Goal: Information Seeking & Learning: Learn about a topic

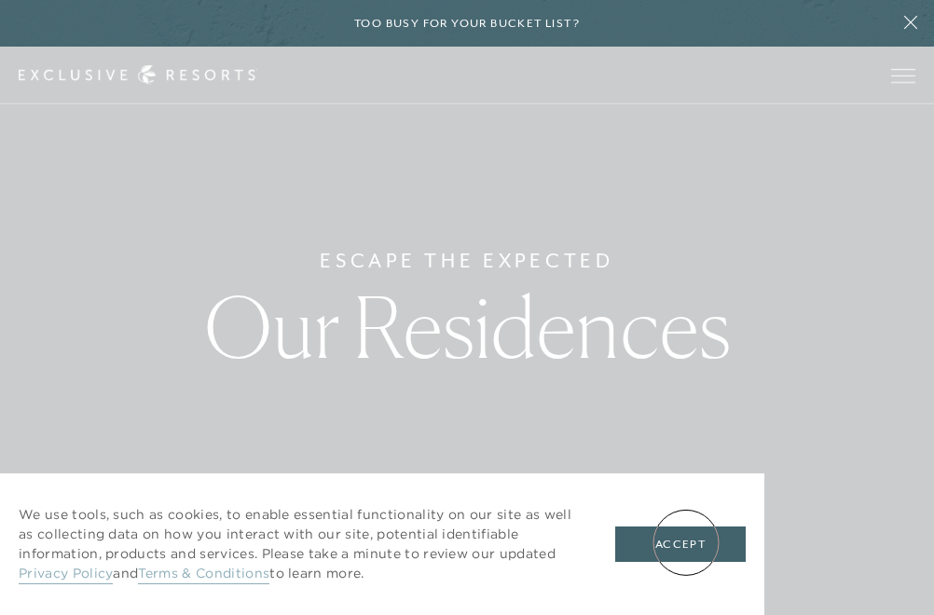
click at [685, 541] on button "Accept" at bounding box center [680, 544] width 130 height 35
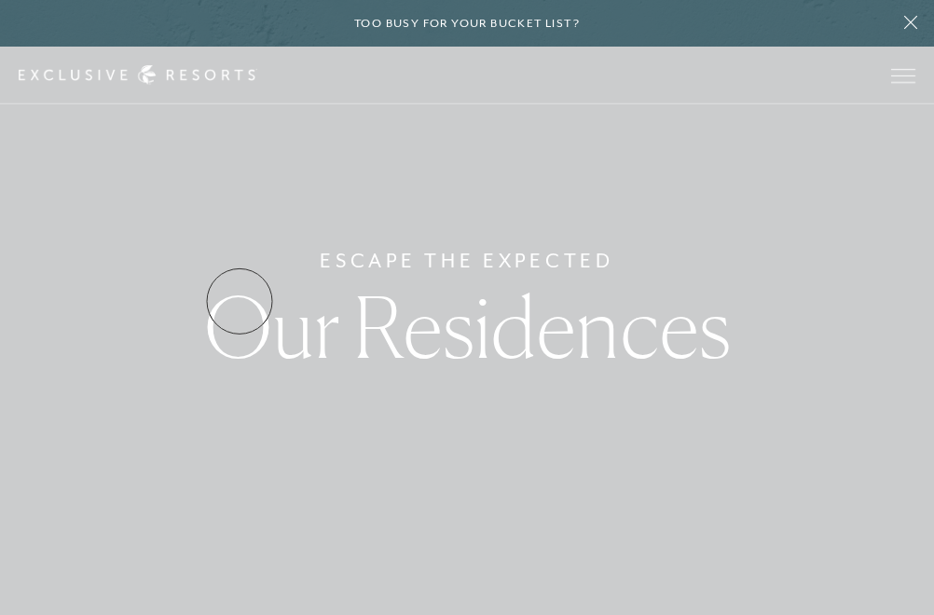
scroll to position [1494, 0]
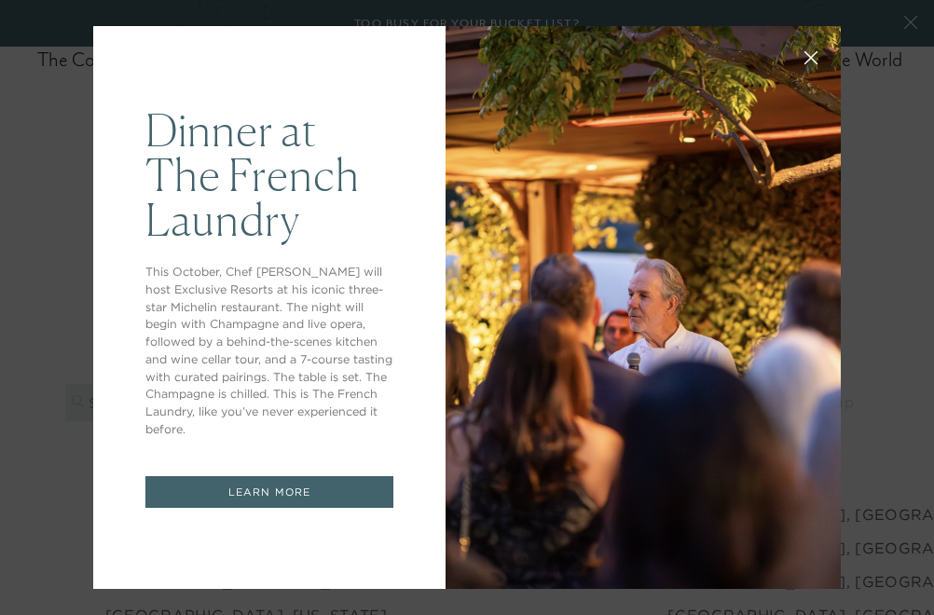
click at [360, 380] on p "This October, Chef [PERSON_NAME] will host Exclusive Resorts at his iconic thre…" at bounding box center [269, 351] width 248 height 175
click at [381, 381] on p "This October, Chef [PERSON_NAME] will host Exclusive Resorts at his iconic thre…" at bounding box center [269, 351] width 248 height 175
click at [898, 208] on div "Dinner at The [GEOGRAPHIC_DATA] This October, Chef [PERSON_NAME] will host Excl…" at bounding box center [467, 307] width 934 height 615
click at [898, 207] on div "Dinner at The [GEOGRAPHIC_DATA] This October, Chef [PERSON_NAME] will host Excl…" at bounding box center [467, 307] width 934 height 615
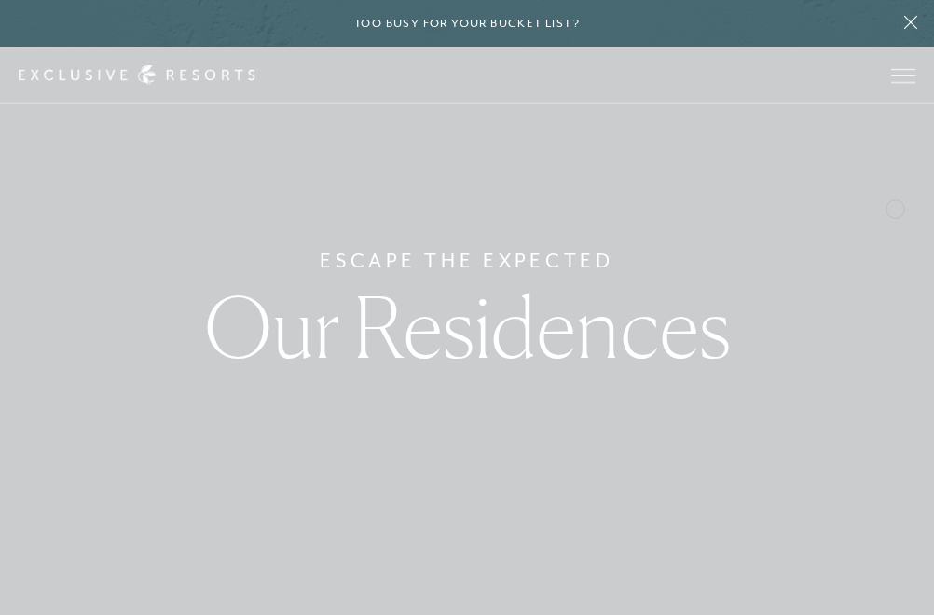
click at [895, 207] on div "Escape The Expected Our Residences" at bounding box center [467, 307] width 934 height 615
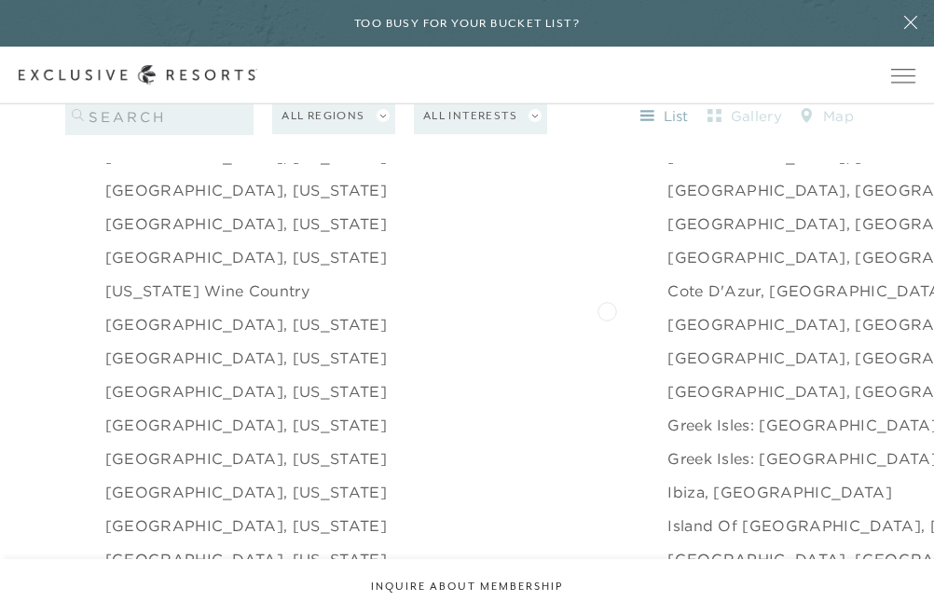
scroll to position [1856, 0]
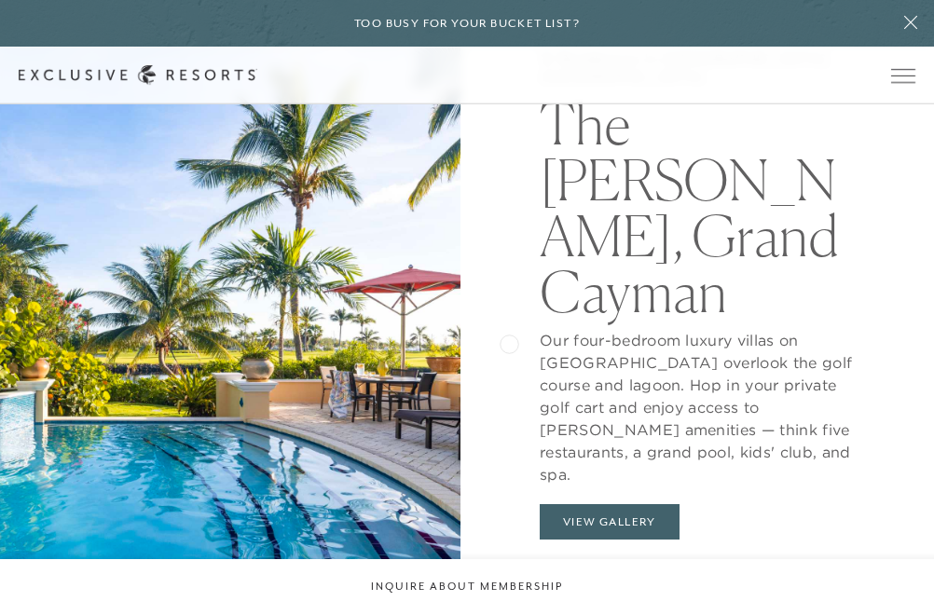
scroll to position [1532, 0]
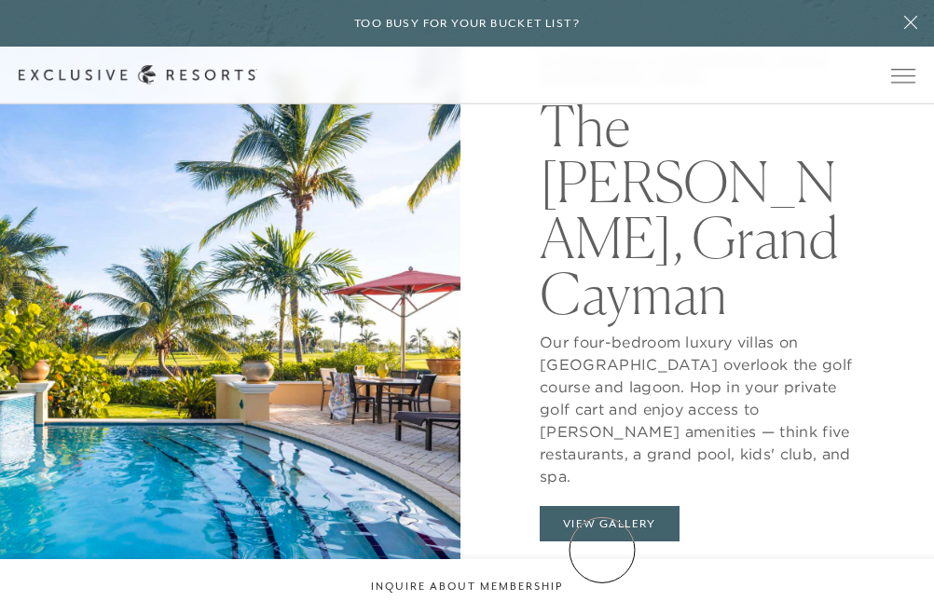
click at [602, 541] on button "View Gallery" at bounding box center [610, 523] width 140 height 35
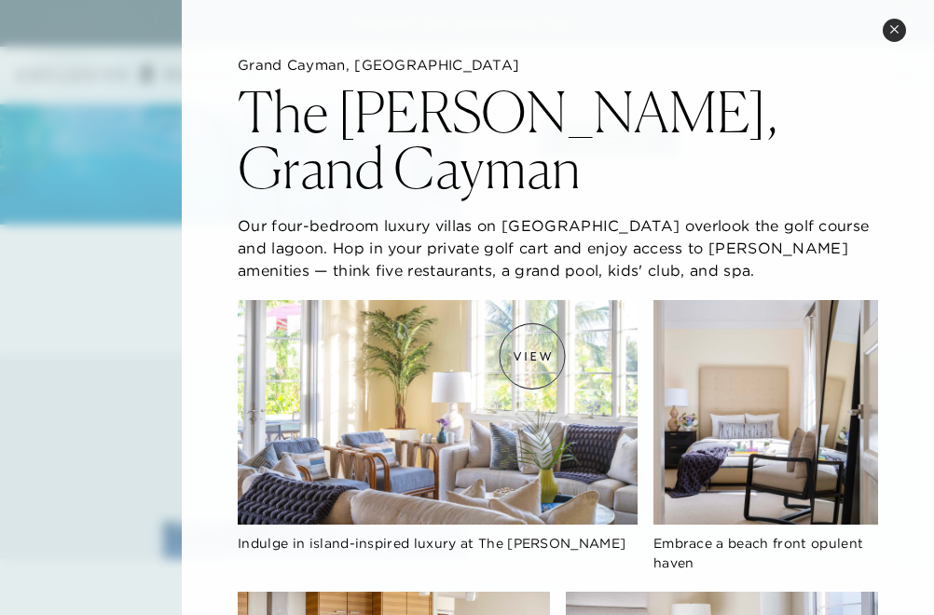
scroll to position [0, 0]
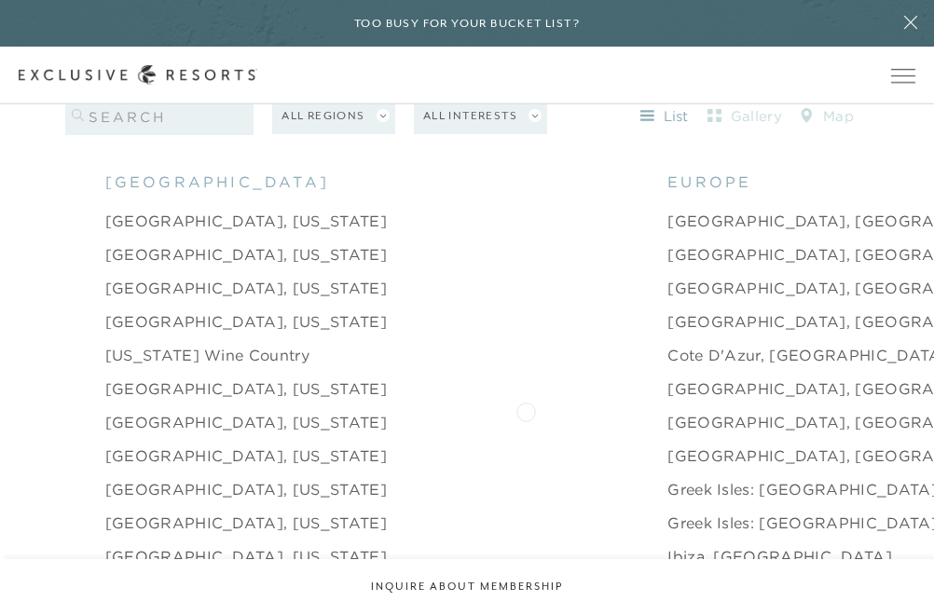
scroll to position [1784, 0]
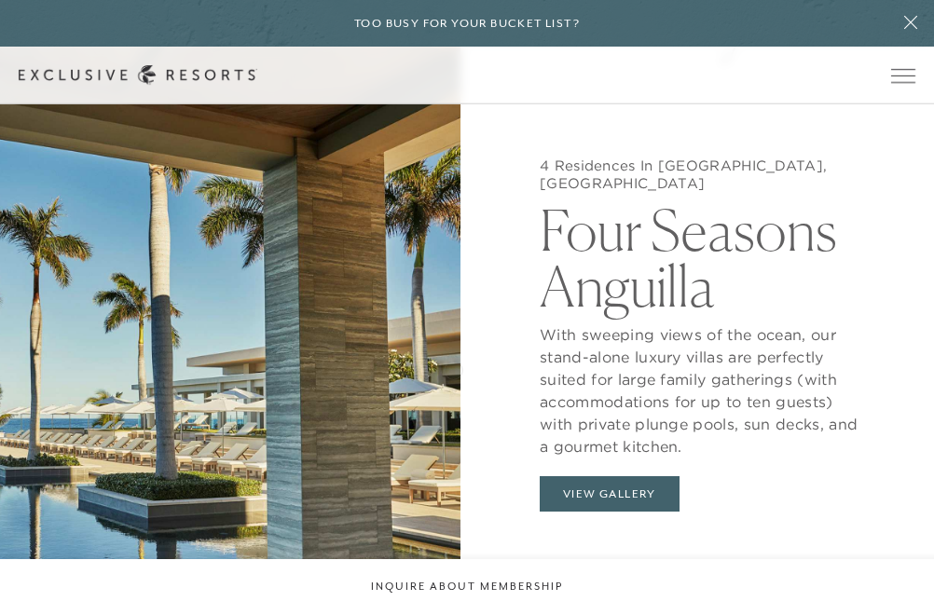
scroll to position [1498, 0]
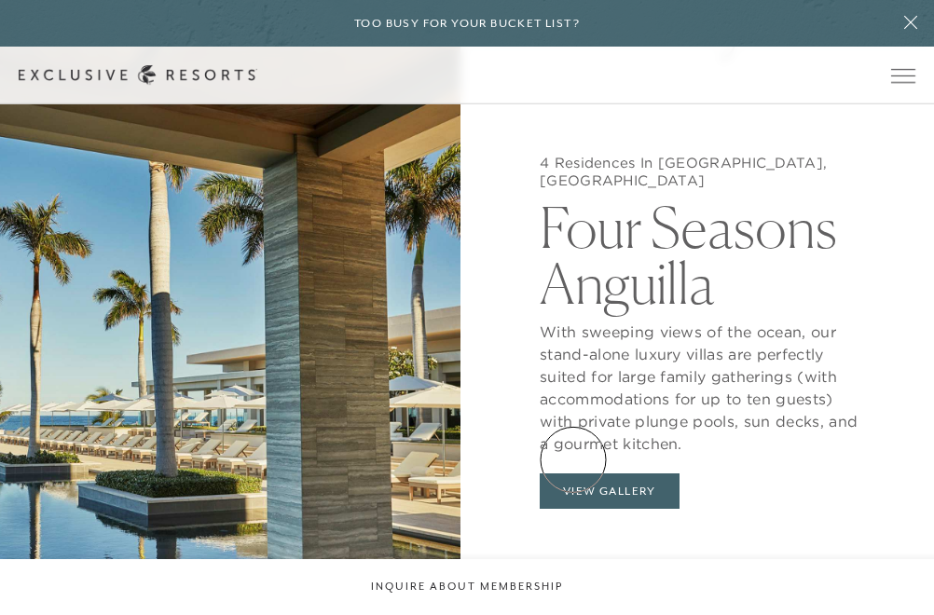
click at [573, 473] on button "View Gallery" at bounding box center [610, 490] width 140 height 35
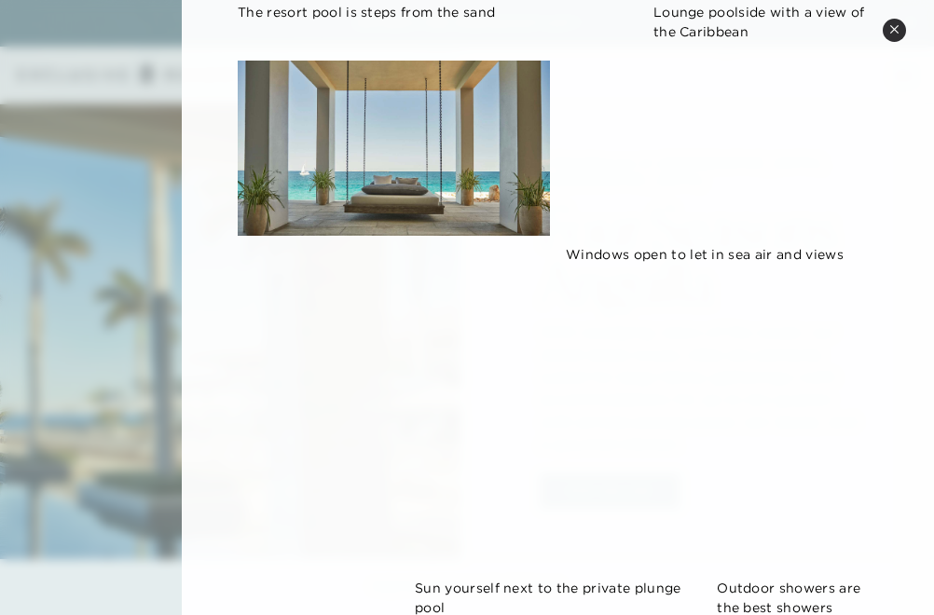
scroll to position [473, 0]
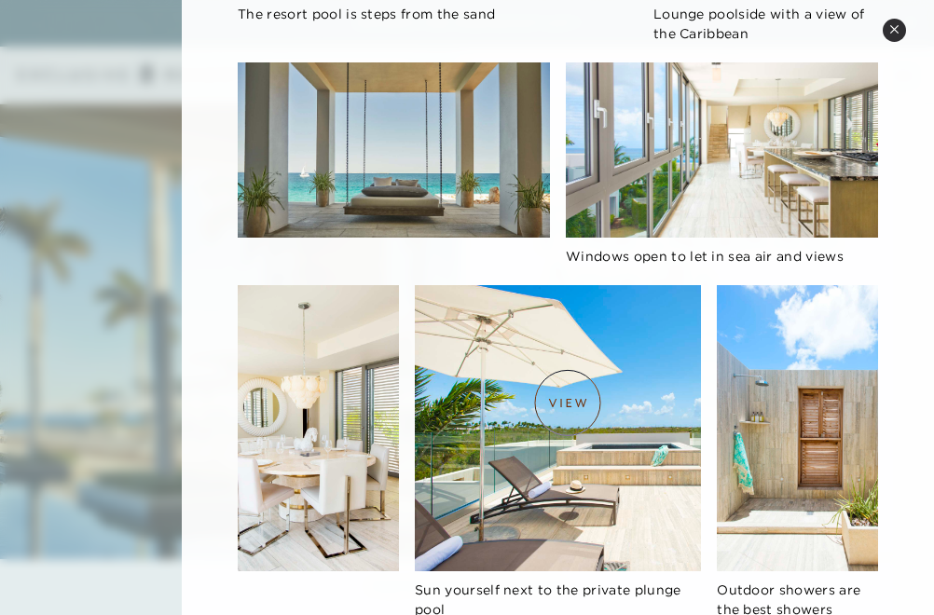
click at [568, 403] on img at bounding box center [558, 428] width 286 height 286
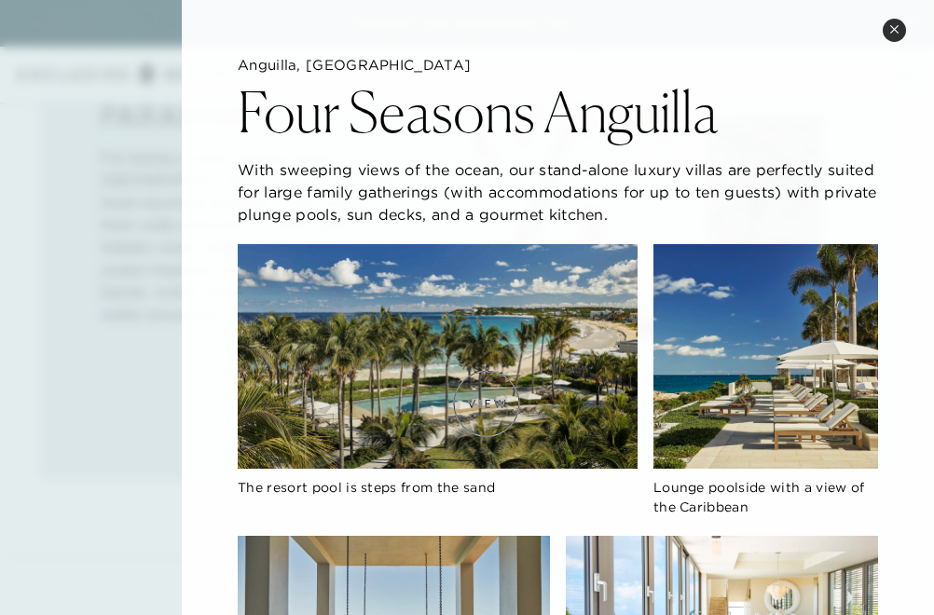
scroll to position [0, 0]
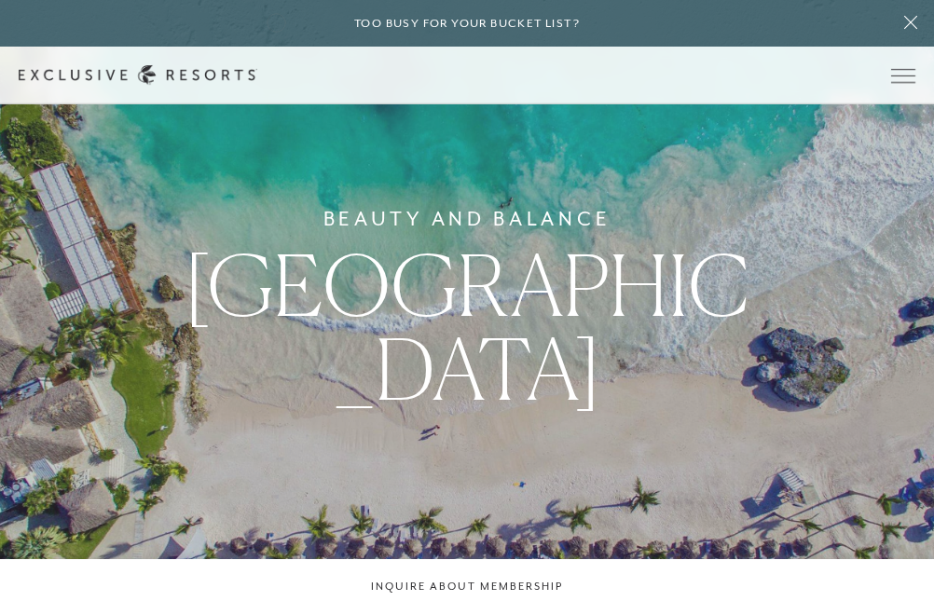
scroll to position [1784, 0]
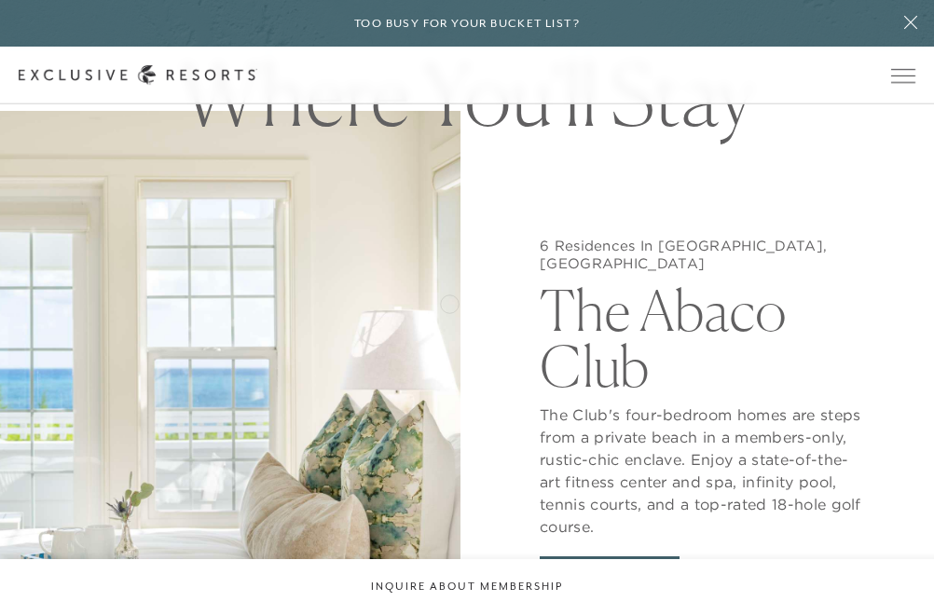
scroll to position [1364, 0]
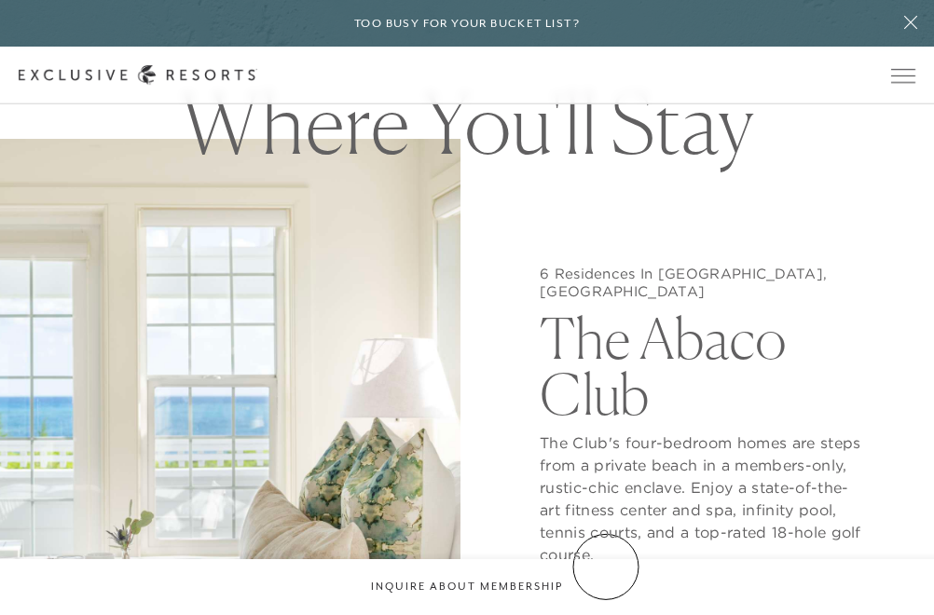
click at [606, 584] on button "View Gallery" at bounding box center [610, 601] width 140 height 35
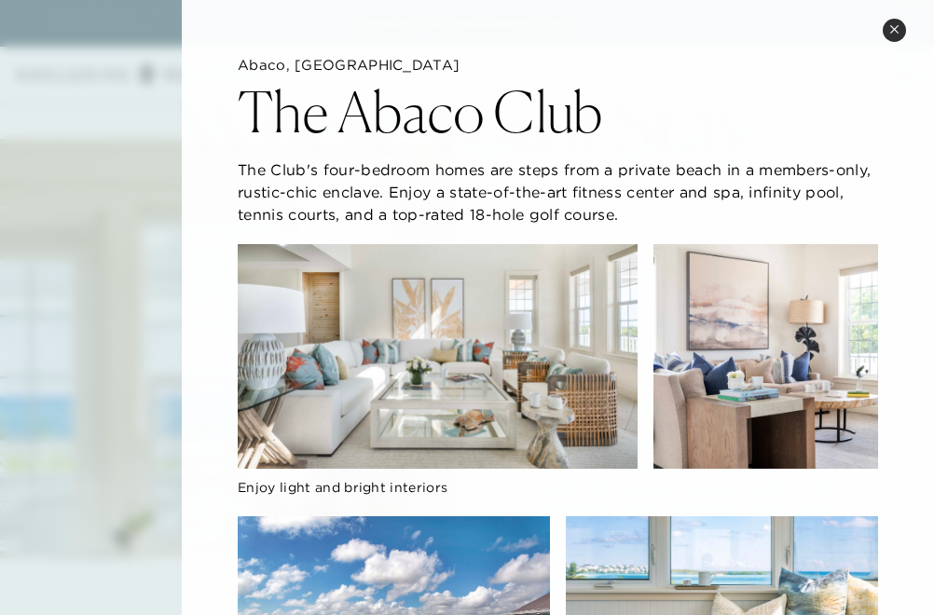
scroll to position [0, 0]
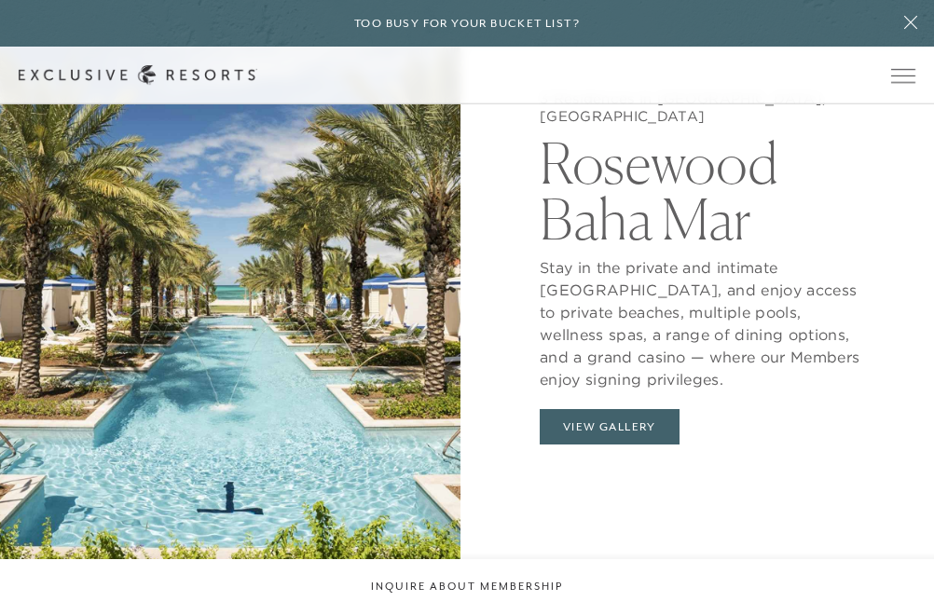
scroll to position [1585, 0]
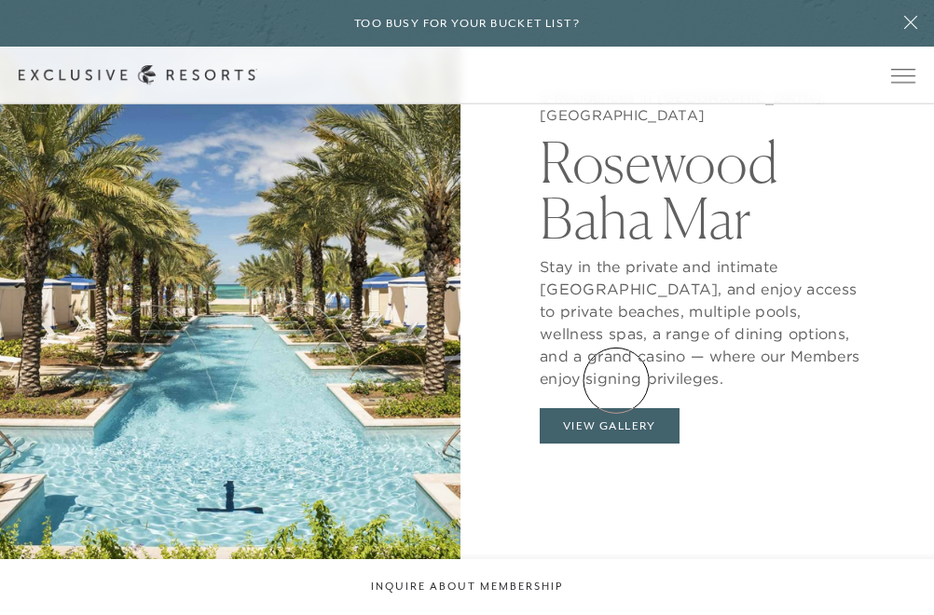
click at [616, 408] on button "View Gallery" at bounding box center [610, 425] width 140 height 35
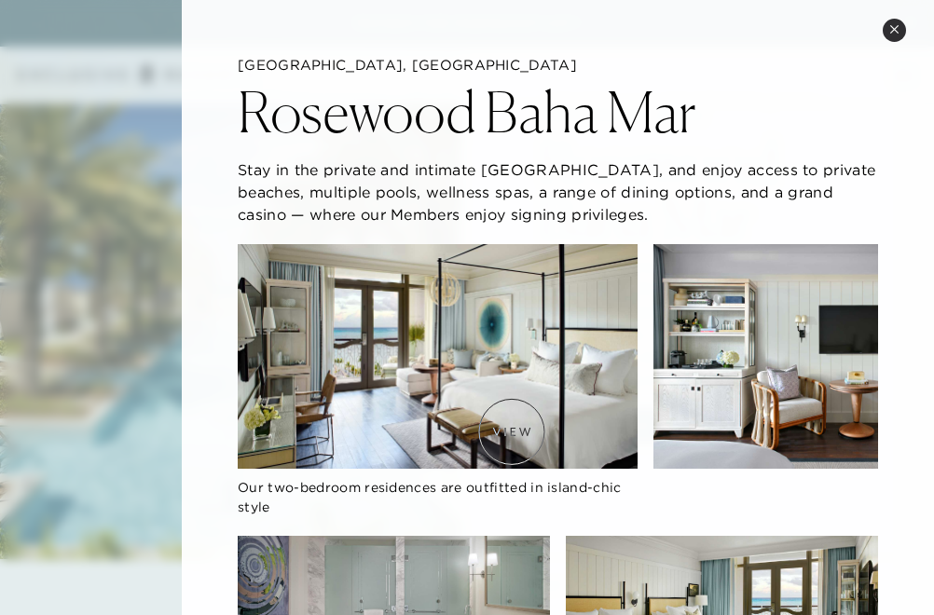
scroll to position [0, 0]
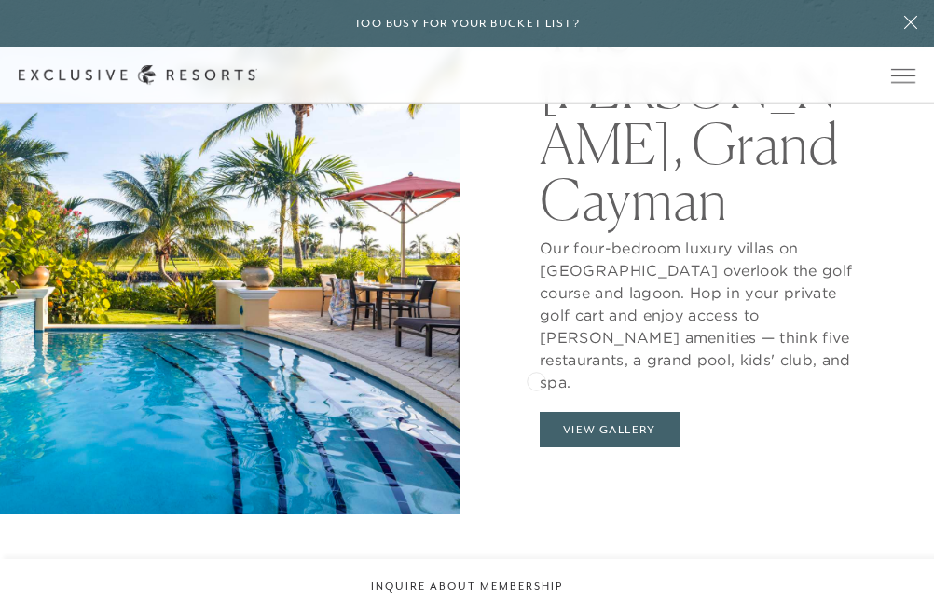
scroll to position [1627, 0]
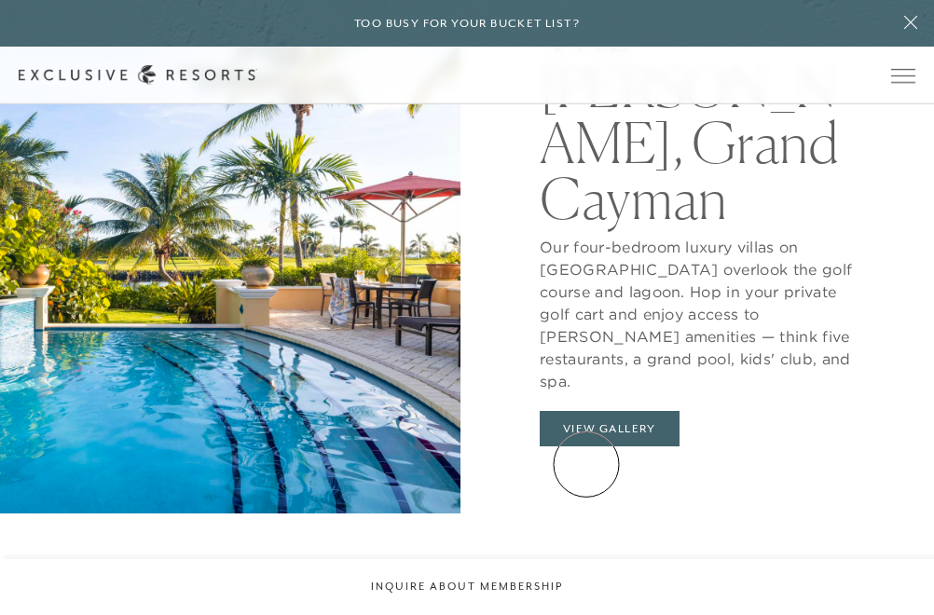
click at [586, 446] on button "View Gallery" at bounding box center [610, 428] width 140 height 35
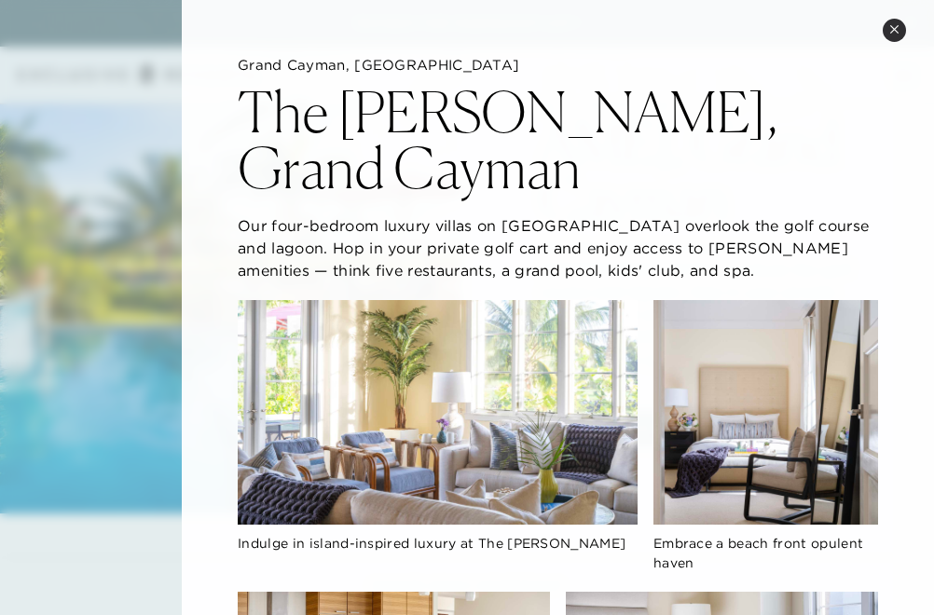
scroll to position [0, 0]
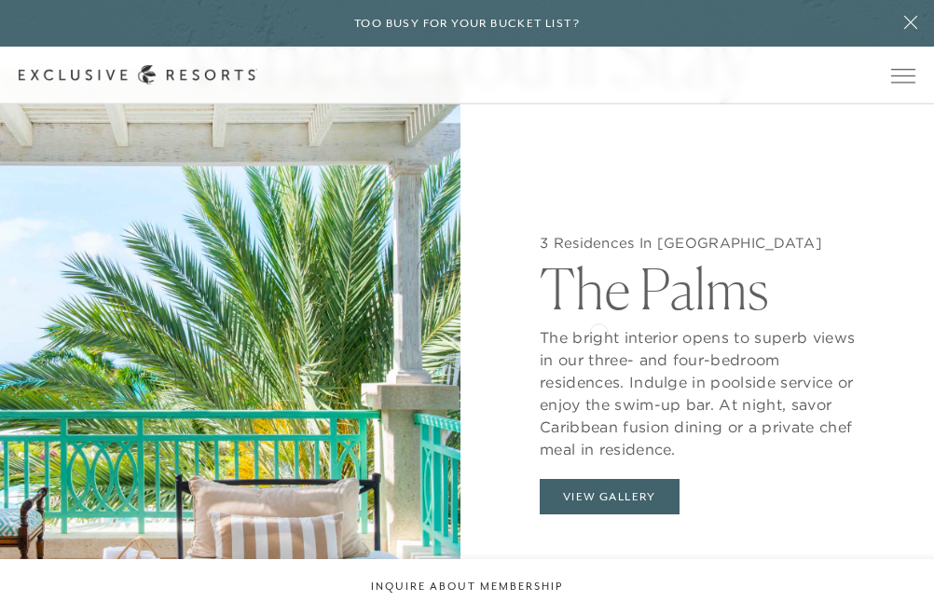
scroll to position [1457, 0]
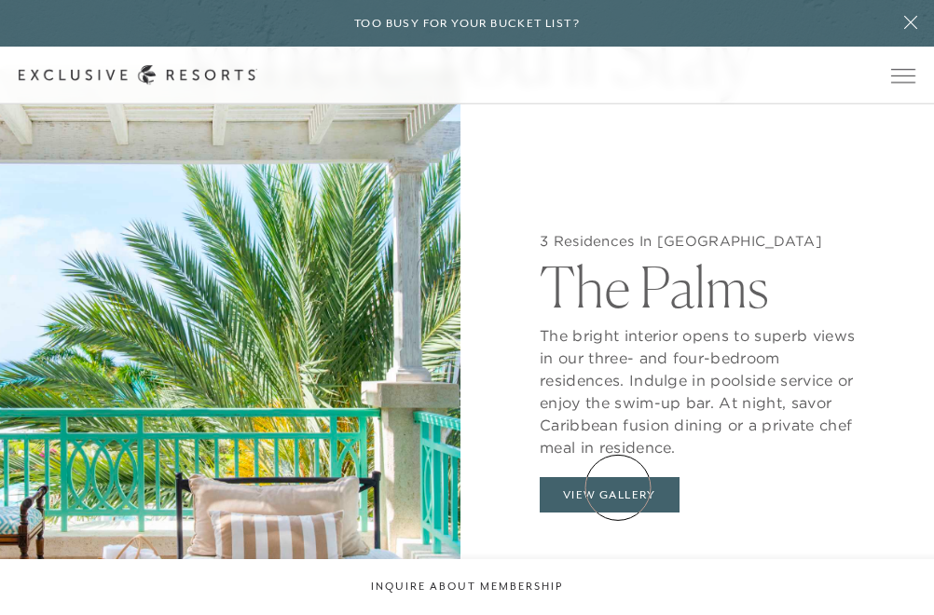
click at [618, 487] on button "View Gallery" at bounding box center [610, 494] width 140 height 35
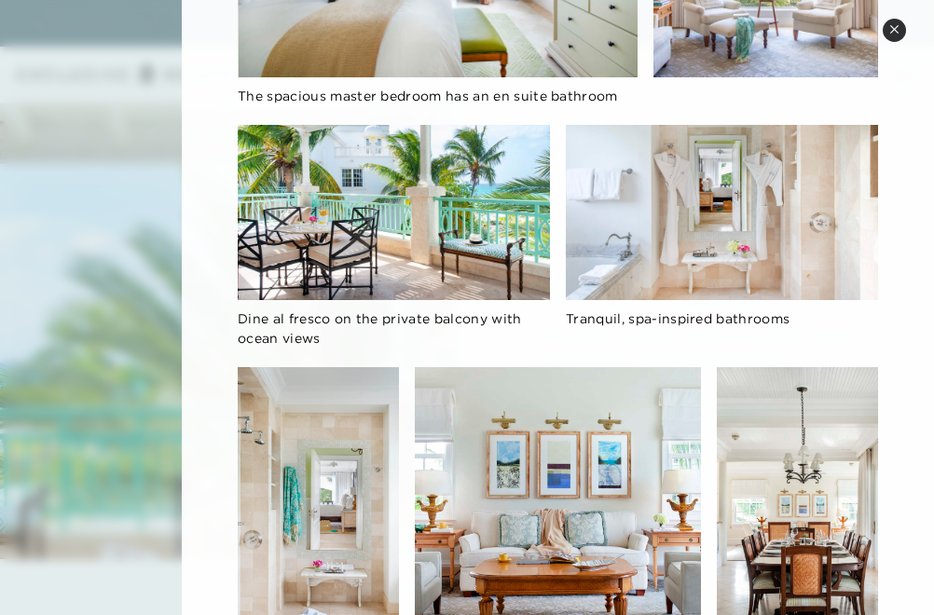
scroll to position [392, 0]
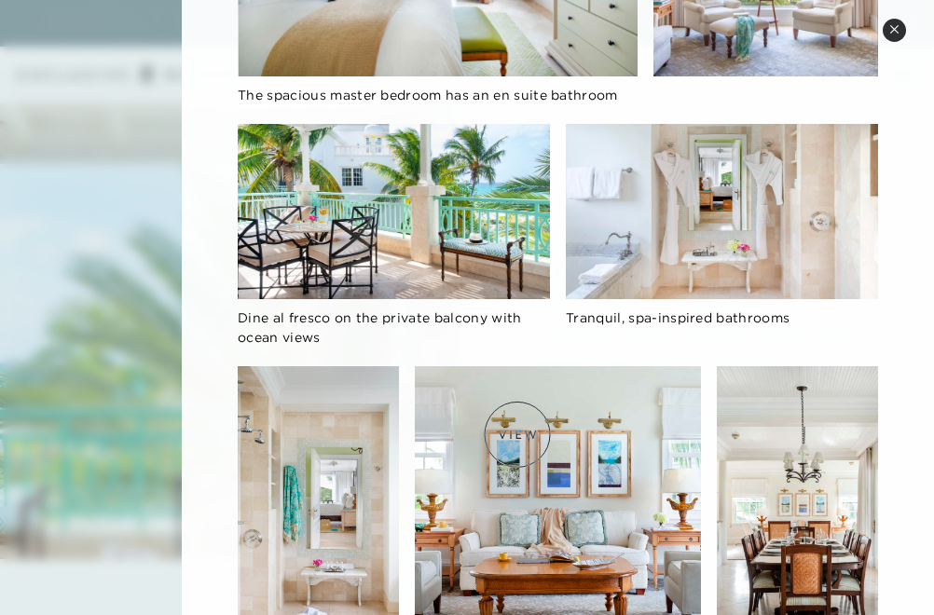
drag, startPoint x: 618, startPoint y: 487, endPoint x: 429, endPoint y: 362, distance: 227.2
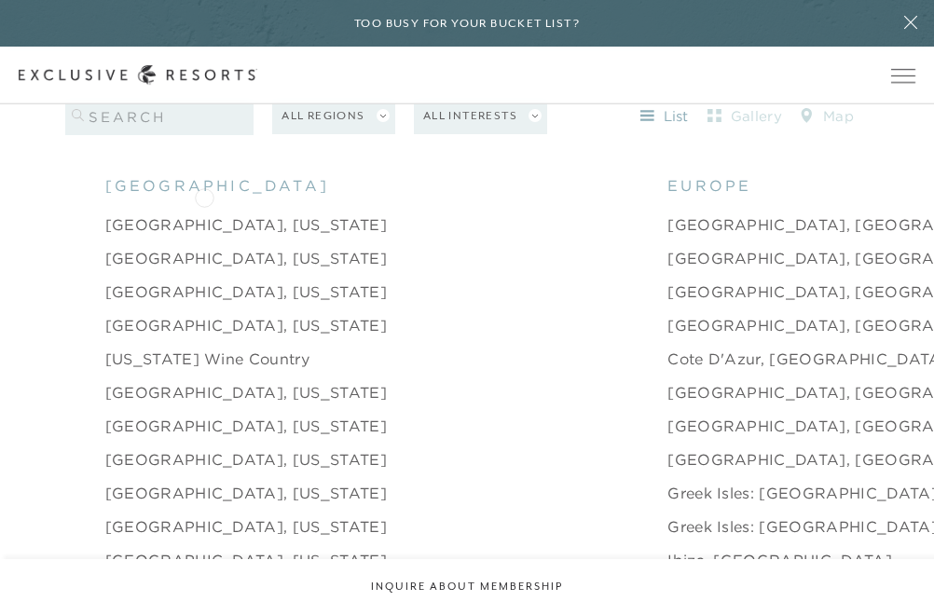
click at [204, 213] on link "[GEOGRAPHIC_DATA], [US_STATE]" at bounding box center [245, 224] width 281 height 22
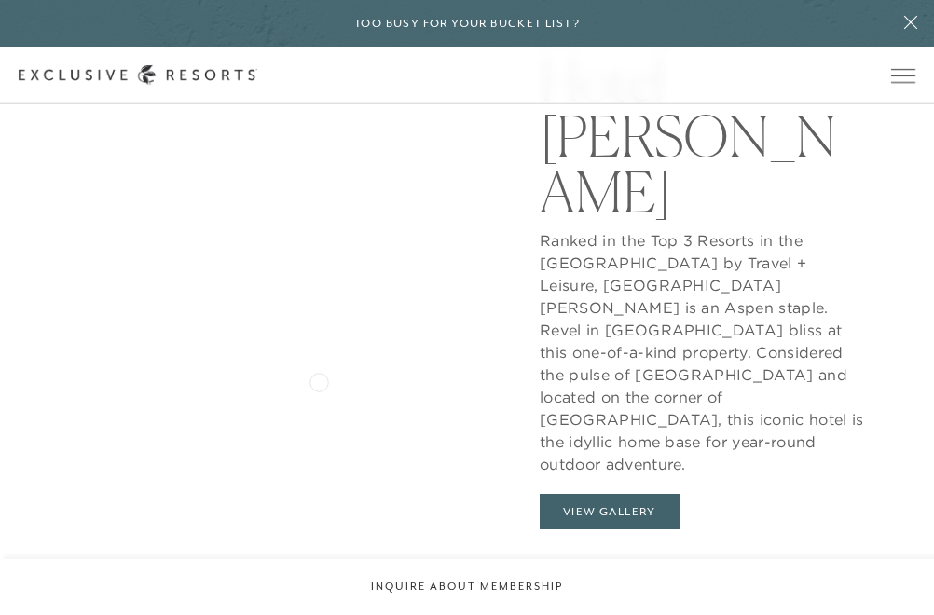
scroll to position [1499, 0]
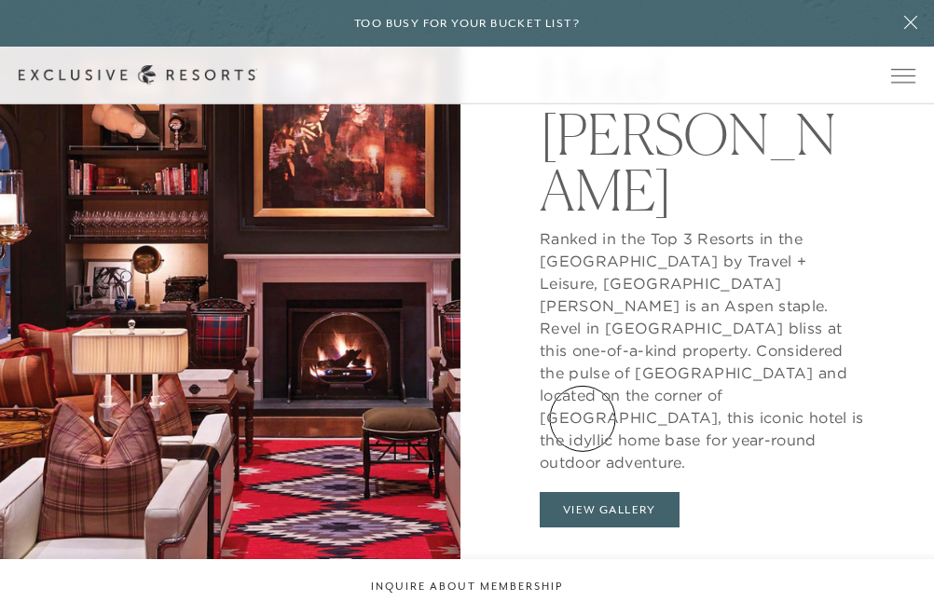
click at [583, 492] on button "View Gallery" at bounding box center [610, 509] width 140 height 35
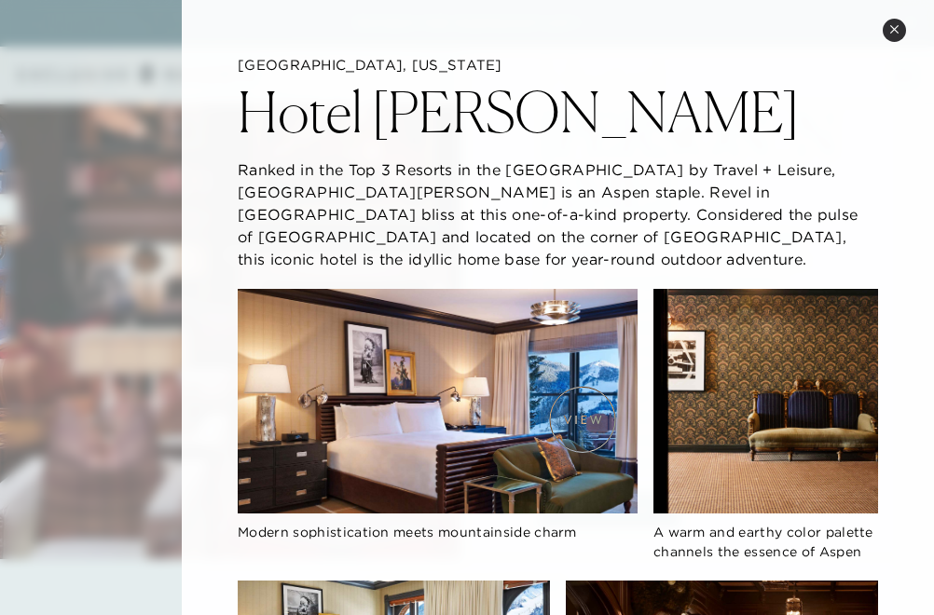
scroll to position [0, 0]
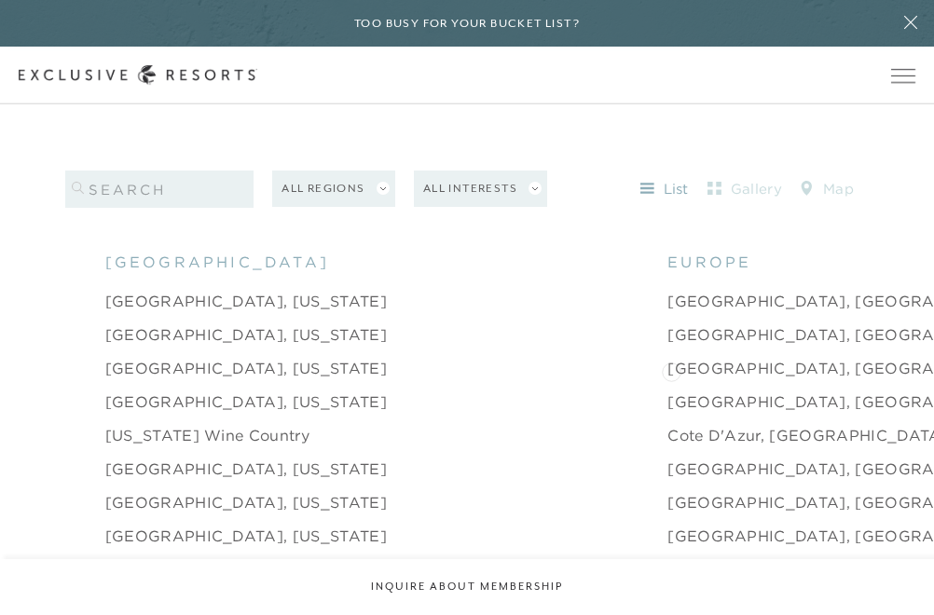
scroll to position [1713, 0]
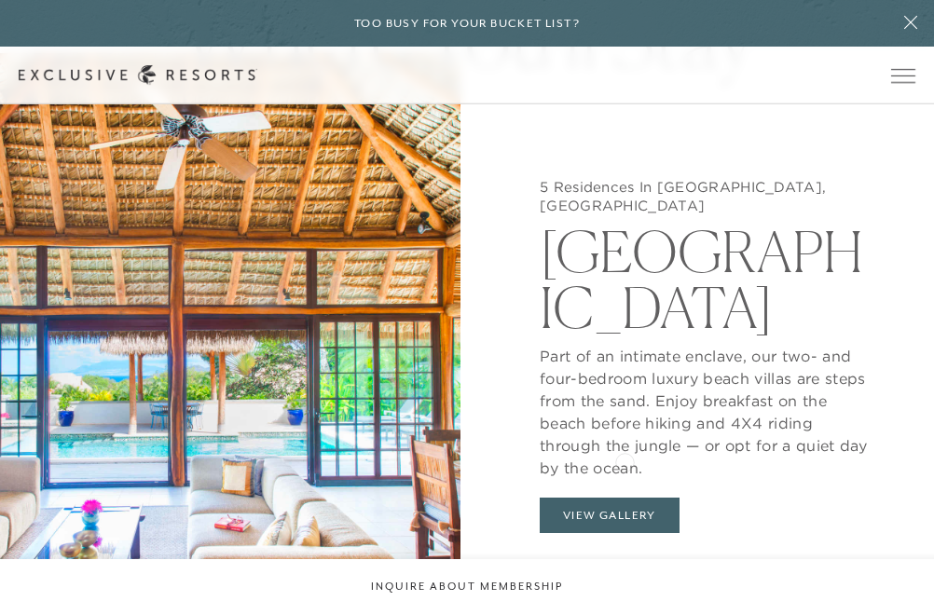
scroll to position [1440, 0]
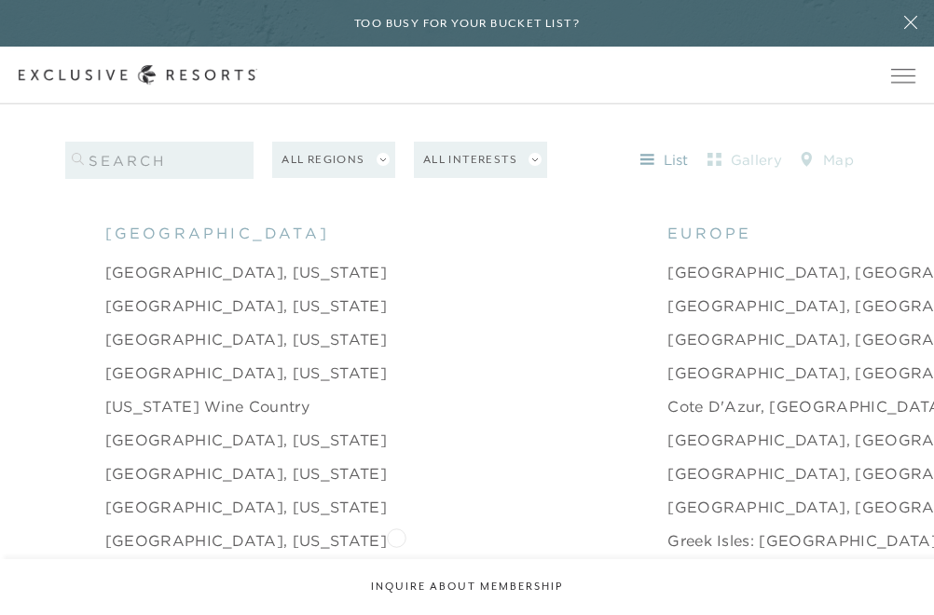
scroll to position [1738, 0]
